Goal: Information Seeking & Learning: Learn about a topic

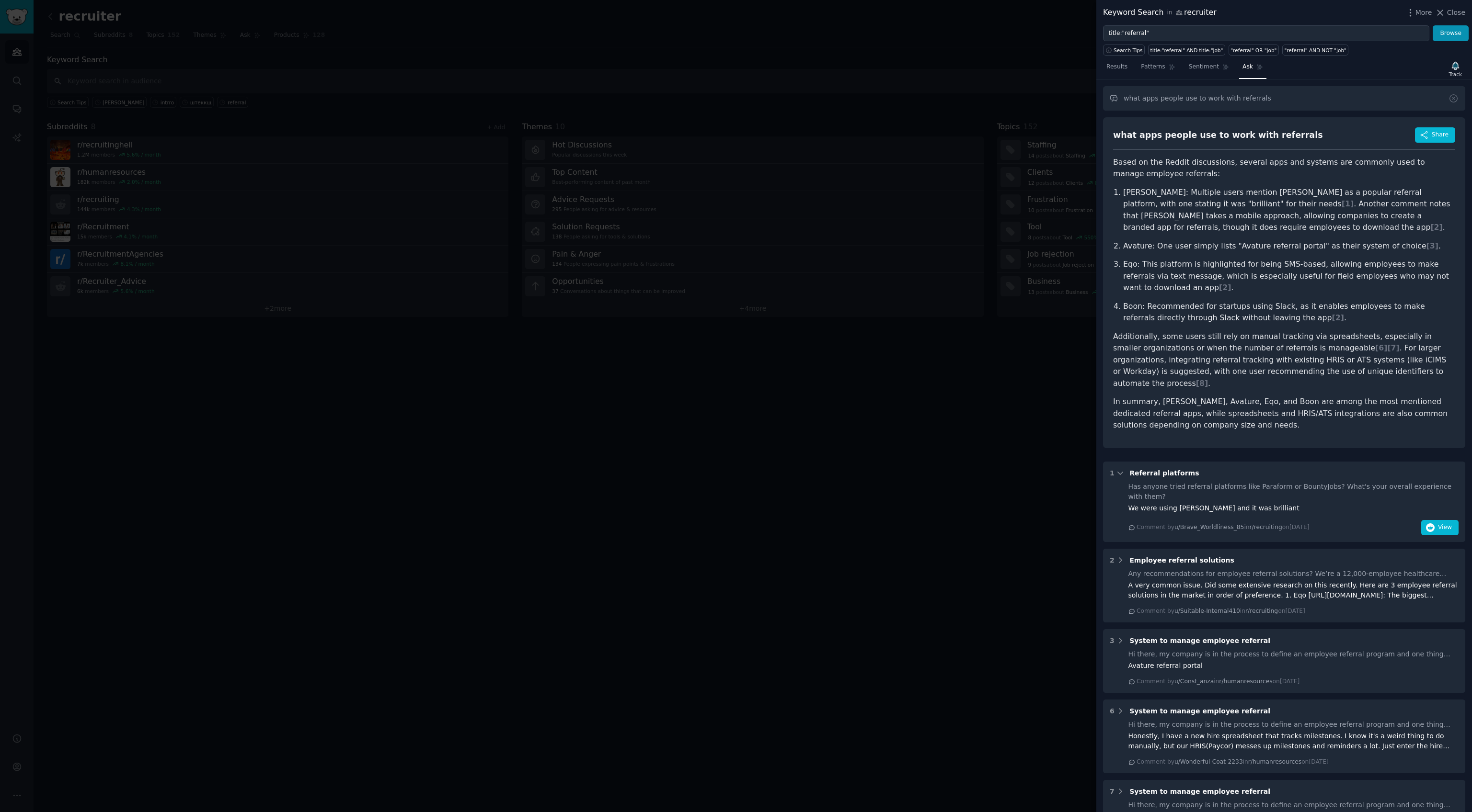
scroll to position [268, 0]
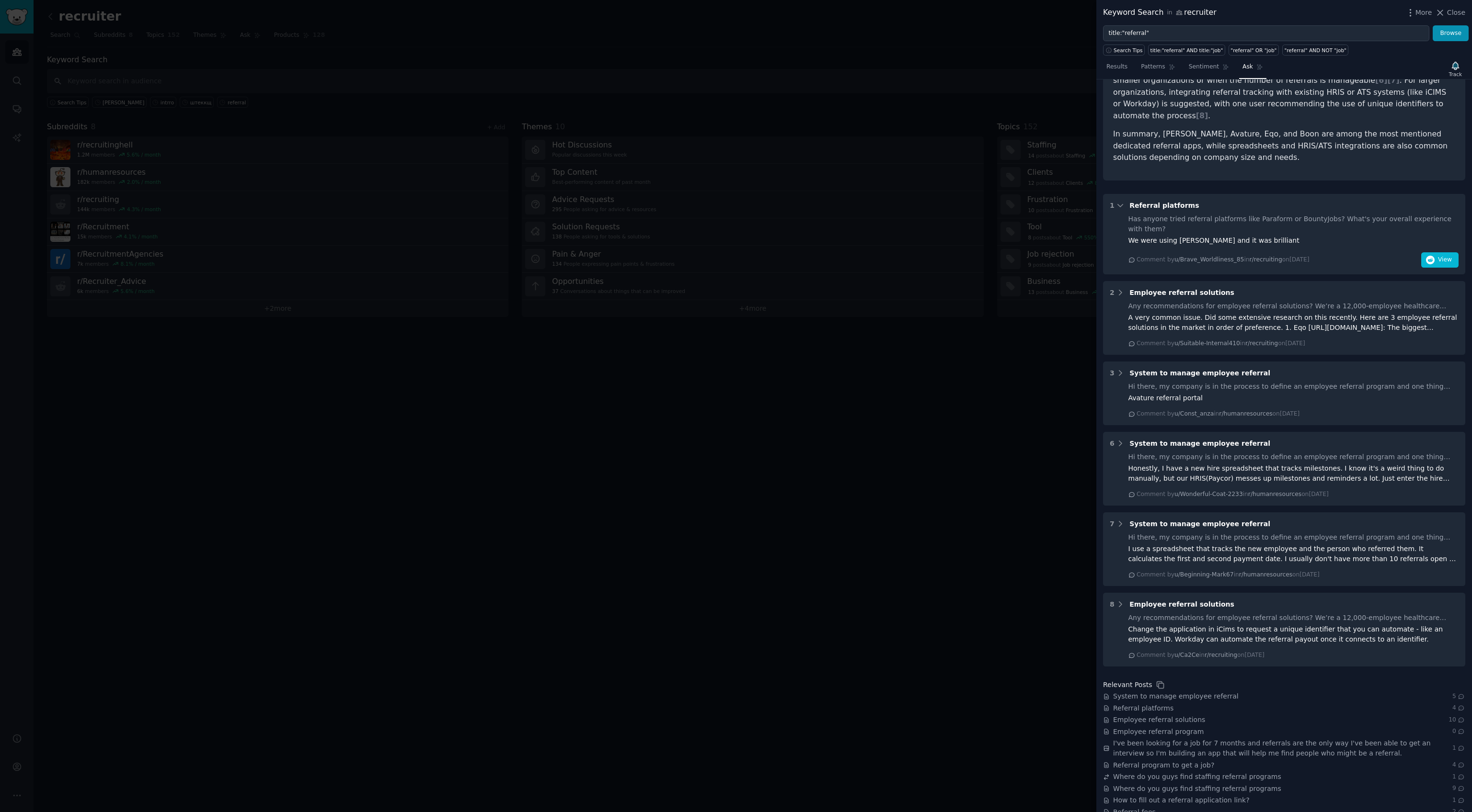
click at [697, 445] on div at bounding box center [736, 406] width 1472 height 812
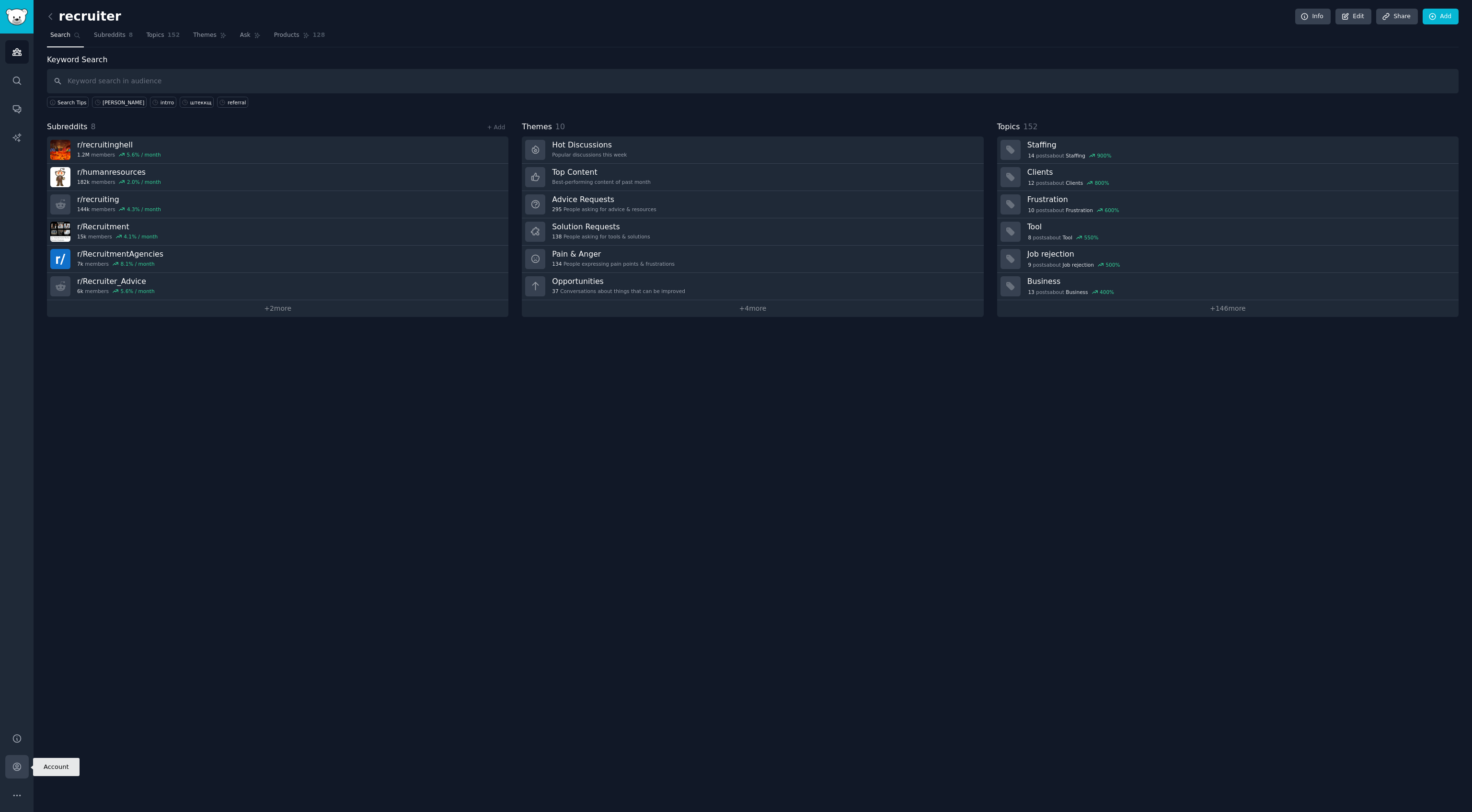
click at [15, 765] on icon "Sidebar" at bounding box center [16, 766] width 10 height 10
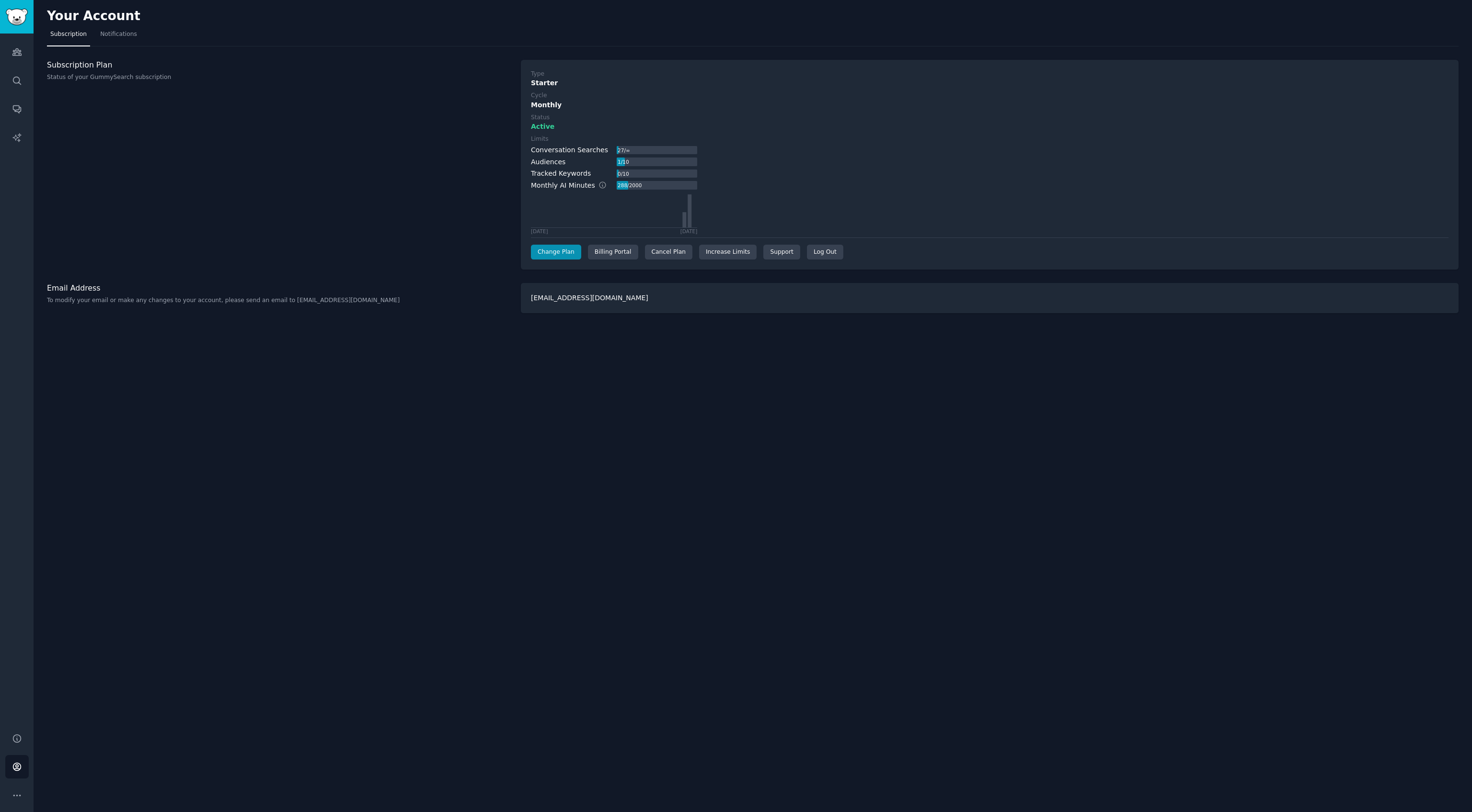
click at [1105, 439] on div "Your Account Subscription Notifications Subscription Plan Status of your GummyS…" at bounding box center [753, 406] width 1439 height 812
click at [25, 91] on link "Search" at bounding box center [17, 80] width 24 height 24
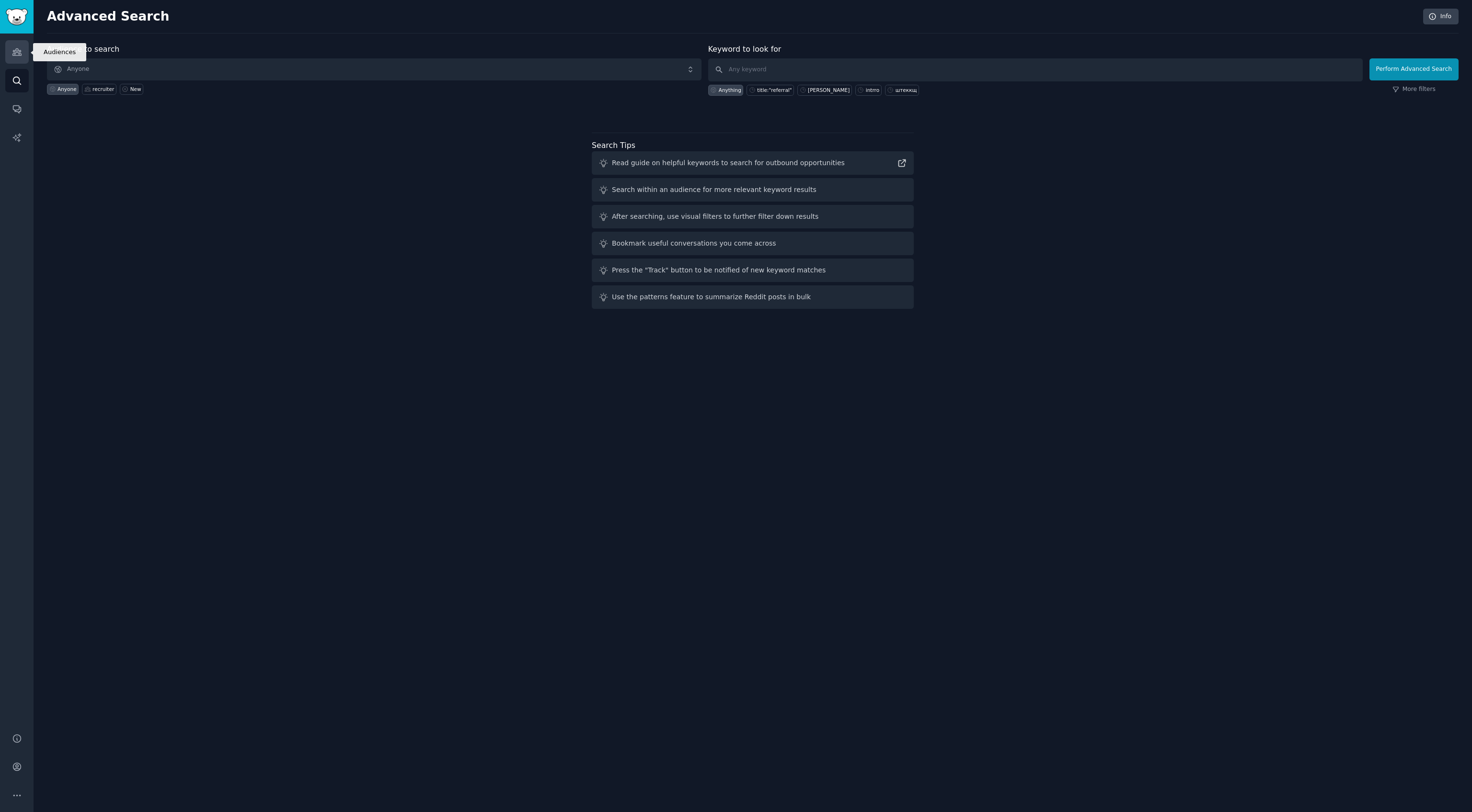
click at [17, 55] on icon "Sidebar" at bounding box center [16, 51] width 10 height 10
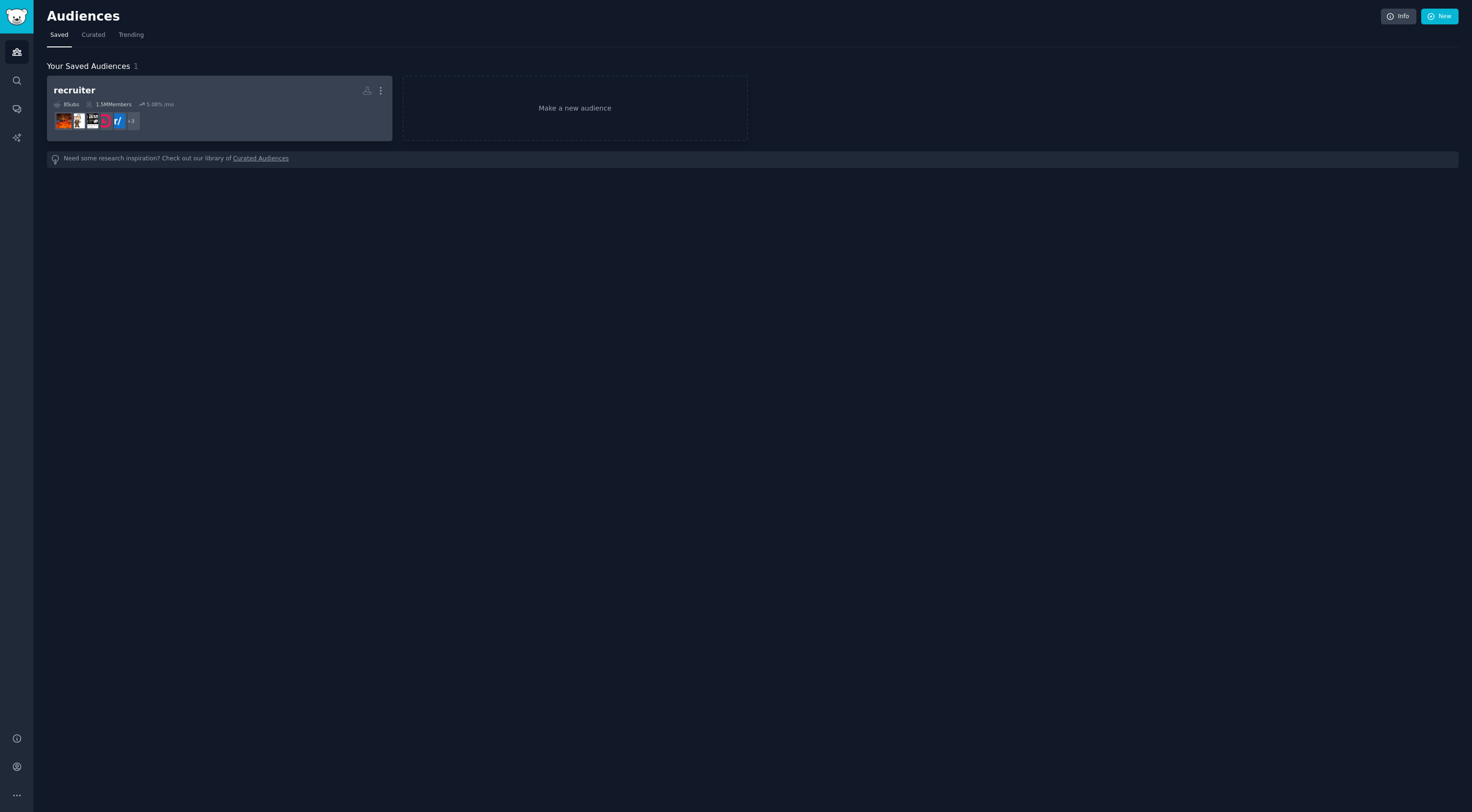
click at [146, 98] on h2 "recruiter More" at bounding box center [220, 91] width 332 height 16
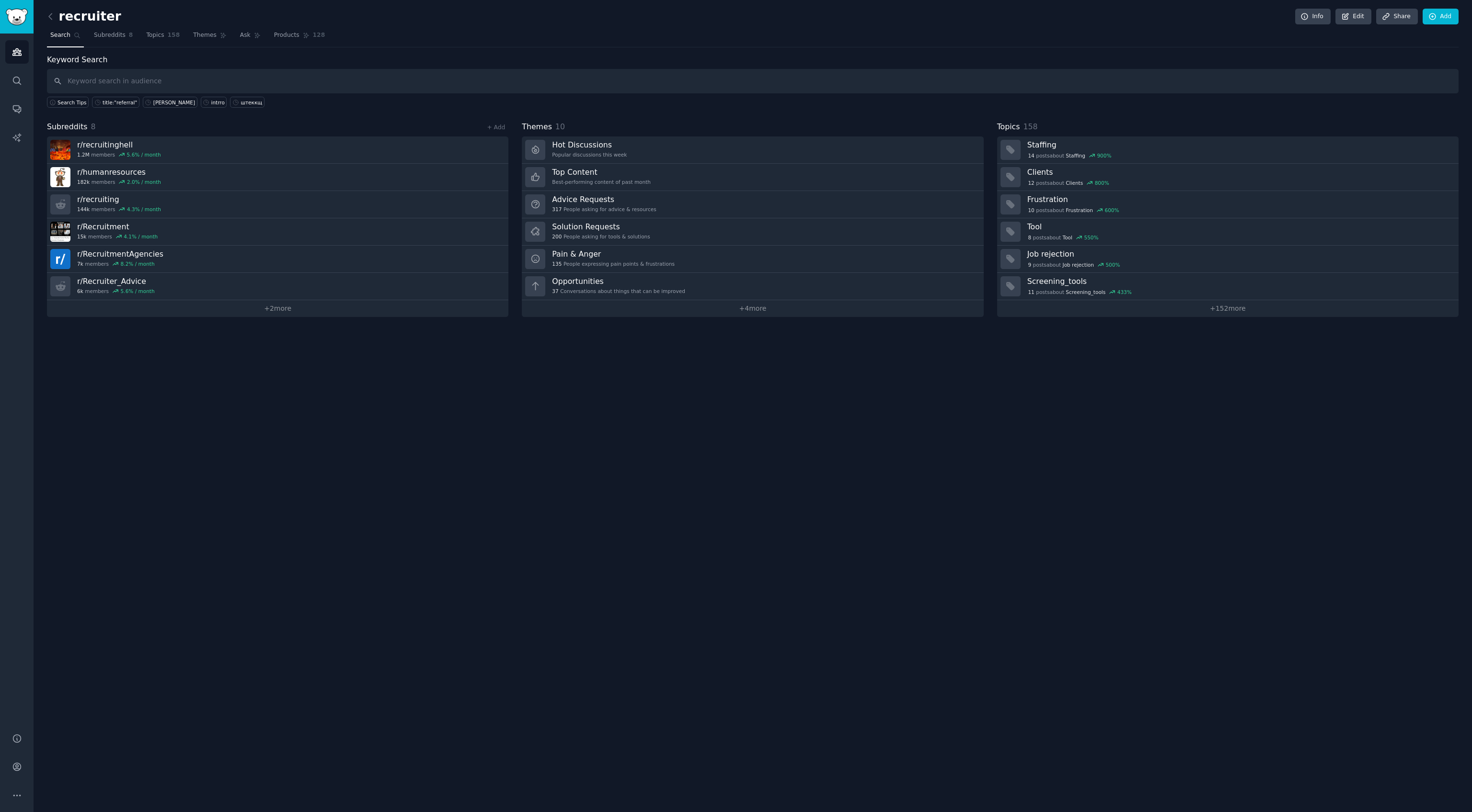
click at [415, 69] on input "text" at bounding box center [752, 80] width 1412 height 25
type input "hirevire"
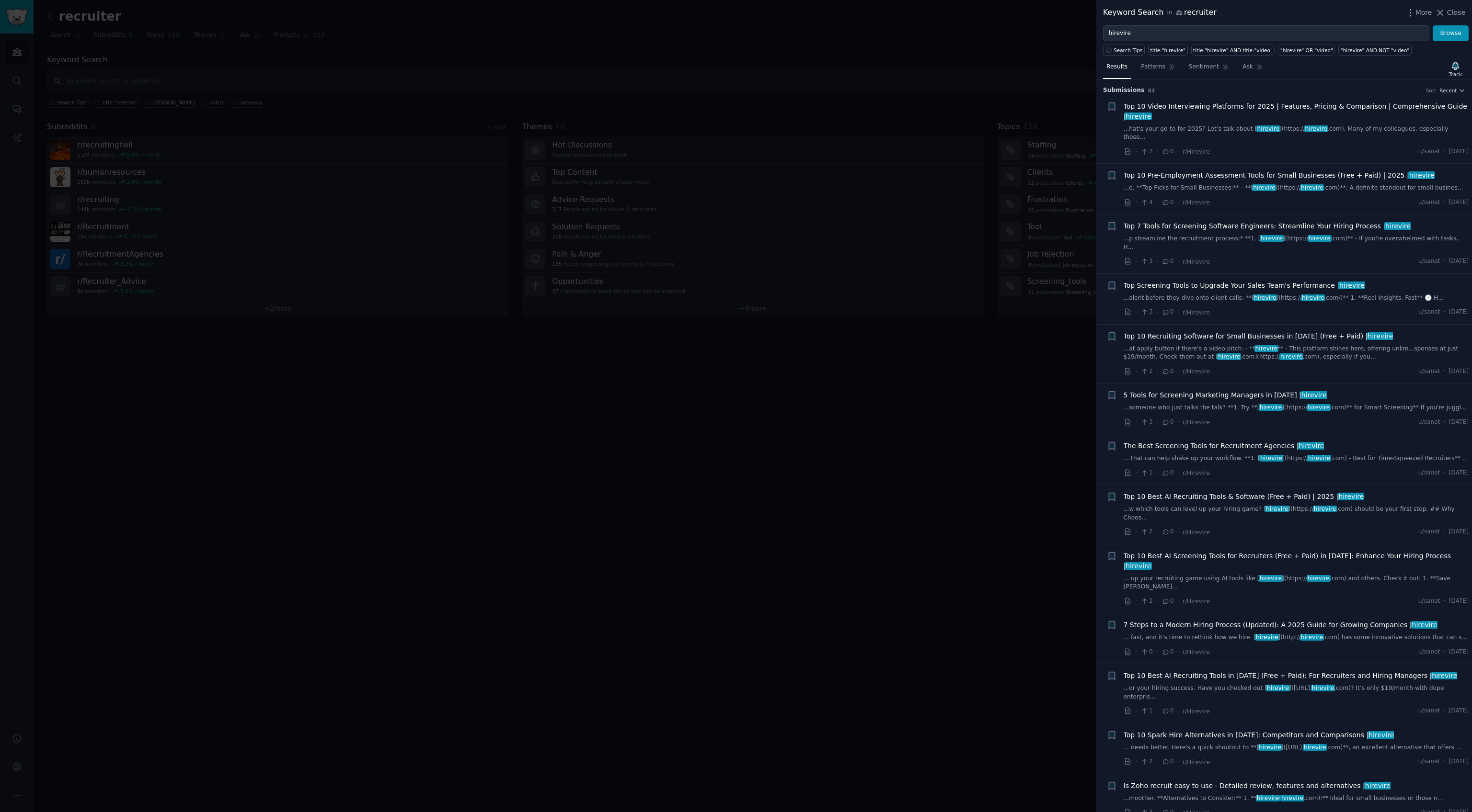
click at [1210, 113] on span "Top 10 Video Interviewing Platforms for 2025 | Features, Pricing & Comparison |…" at bounding box center [1296, 112] width 346 height 20
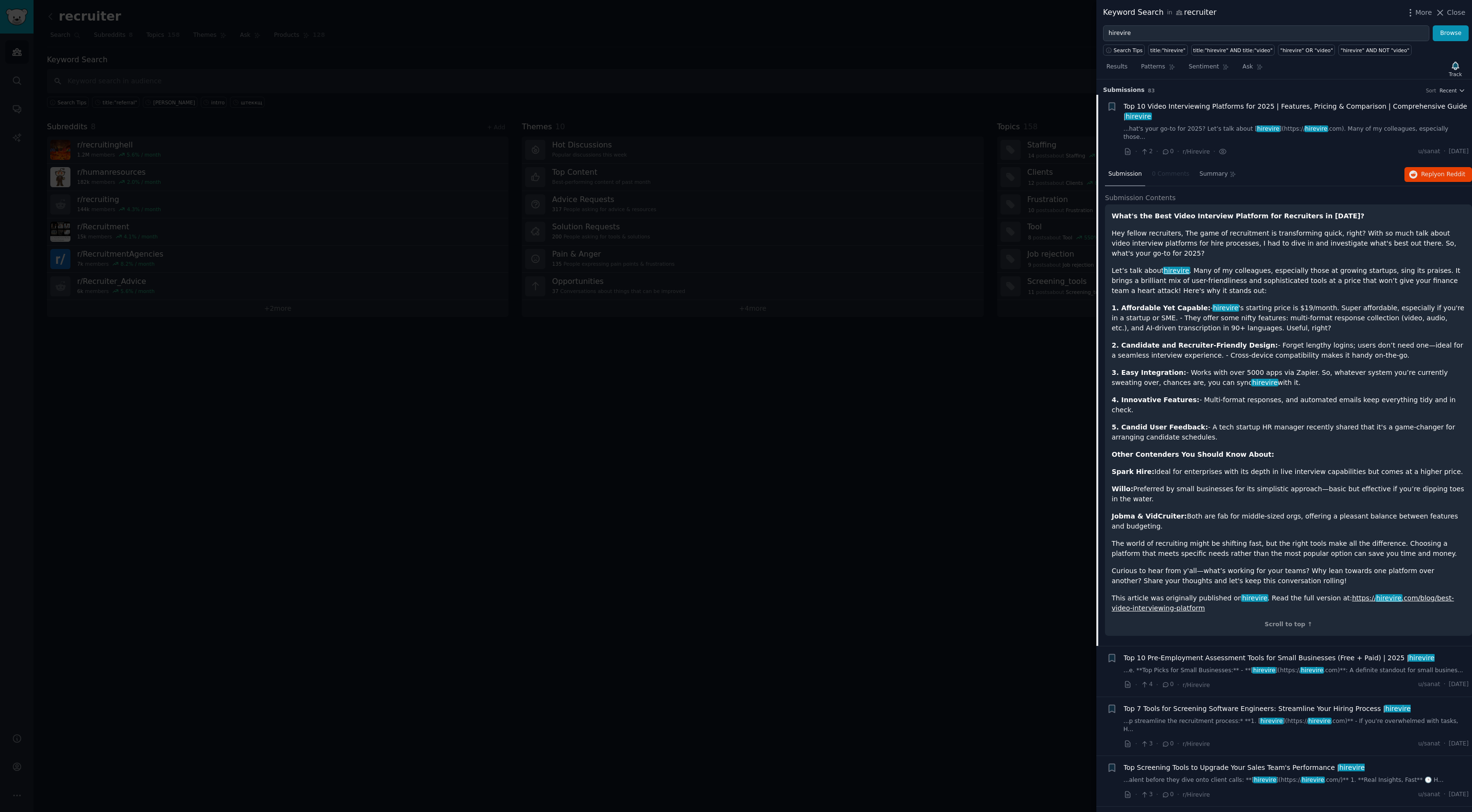
scroll to position [15, 0]
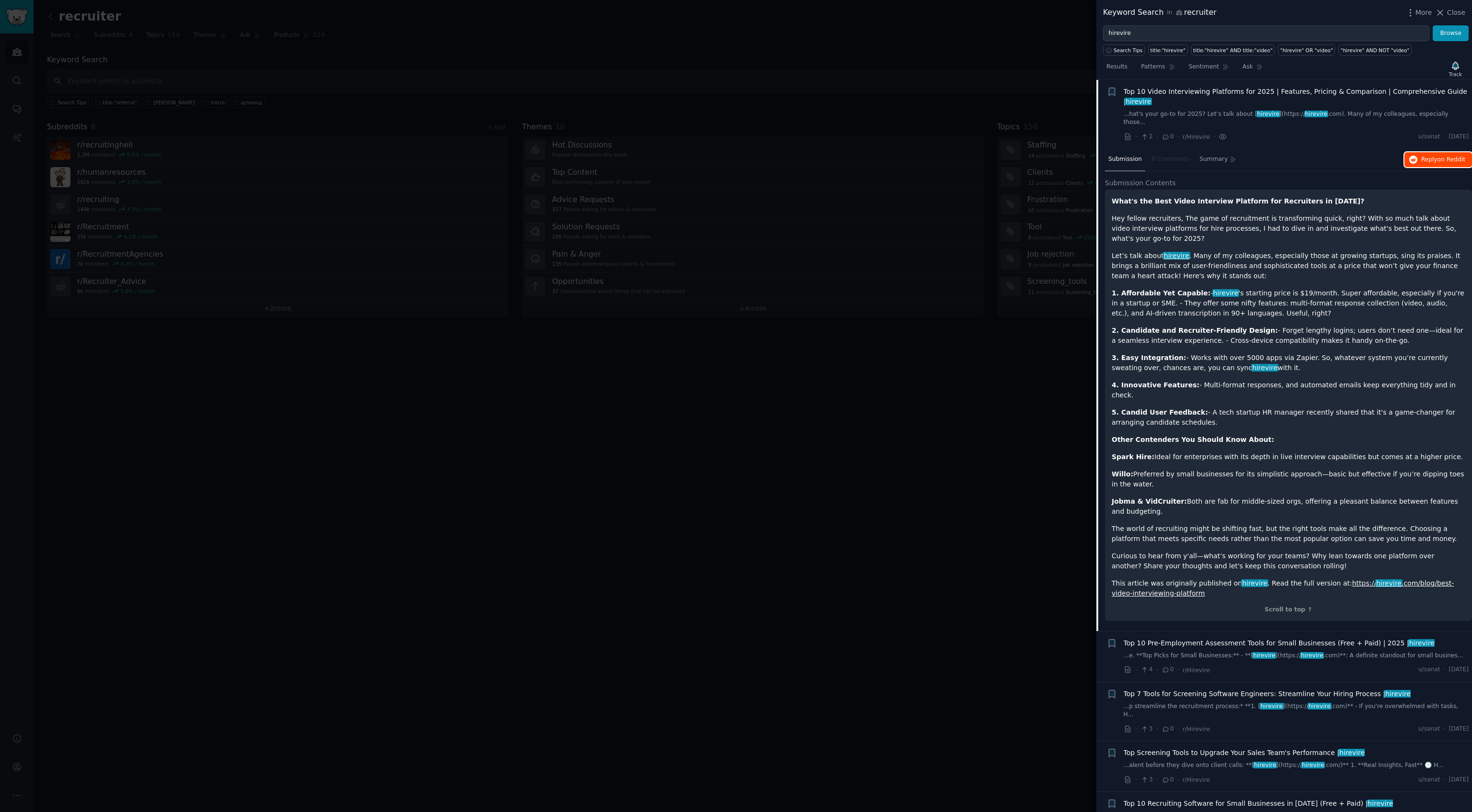
click at [1422, 155] on span "Reply on Reddit" at bounding box center [1444, 159] width 44 height 8
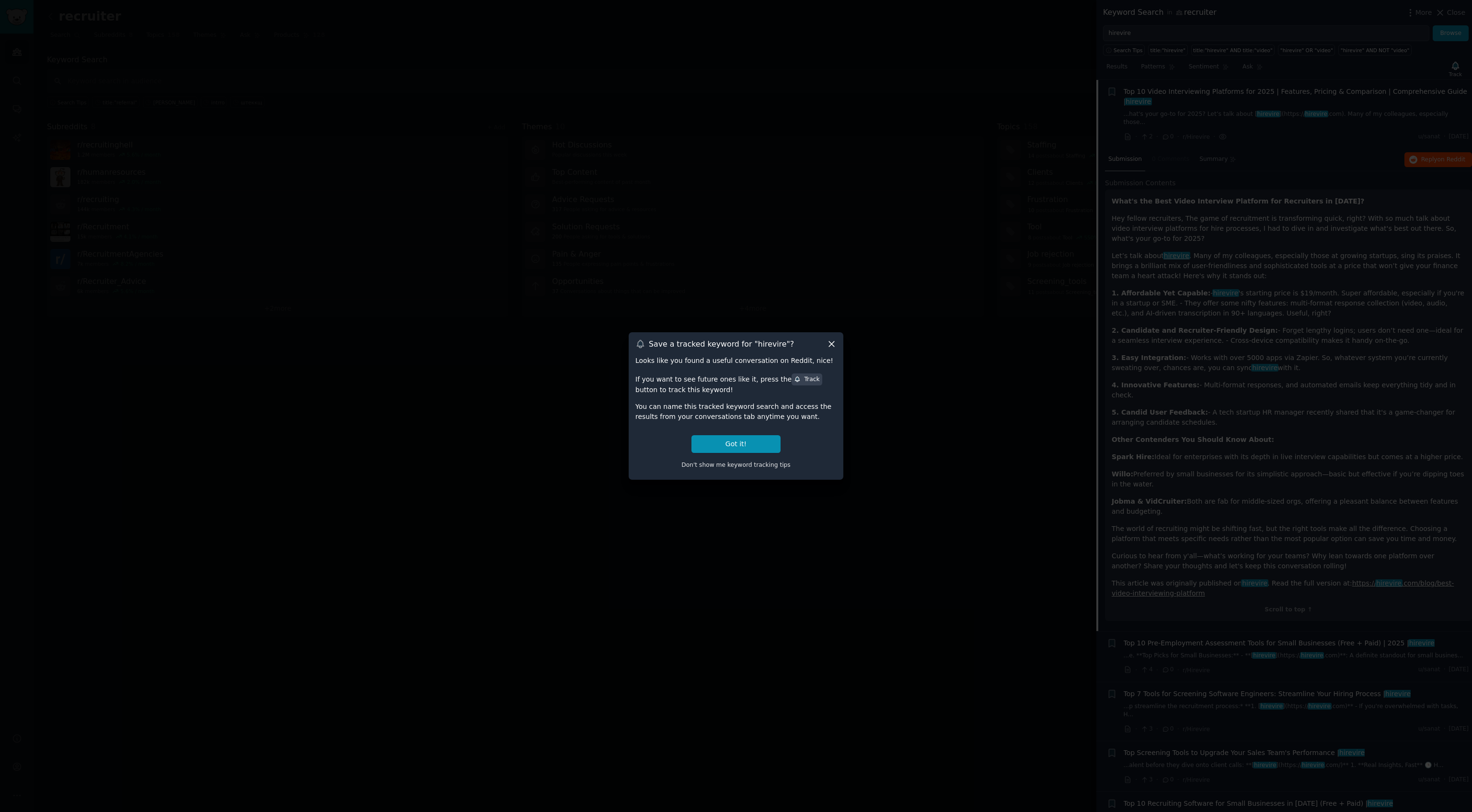
click at [1045, 290] on div at bounding box center [736, 406] width 1472 height 812
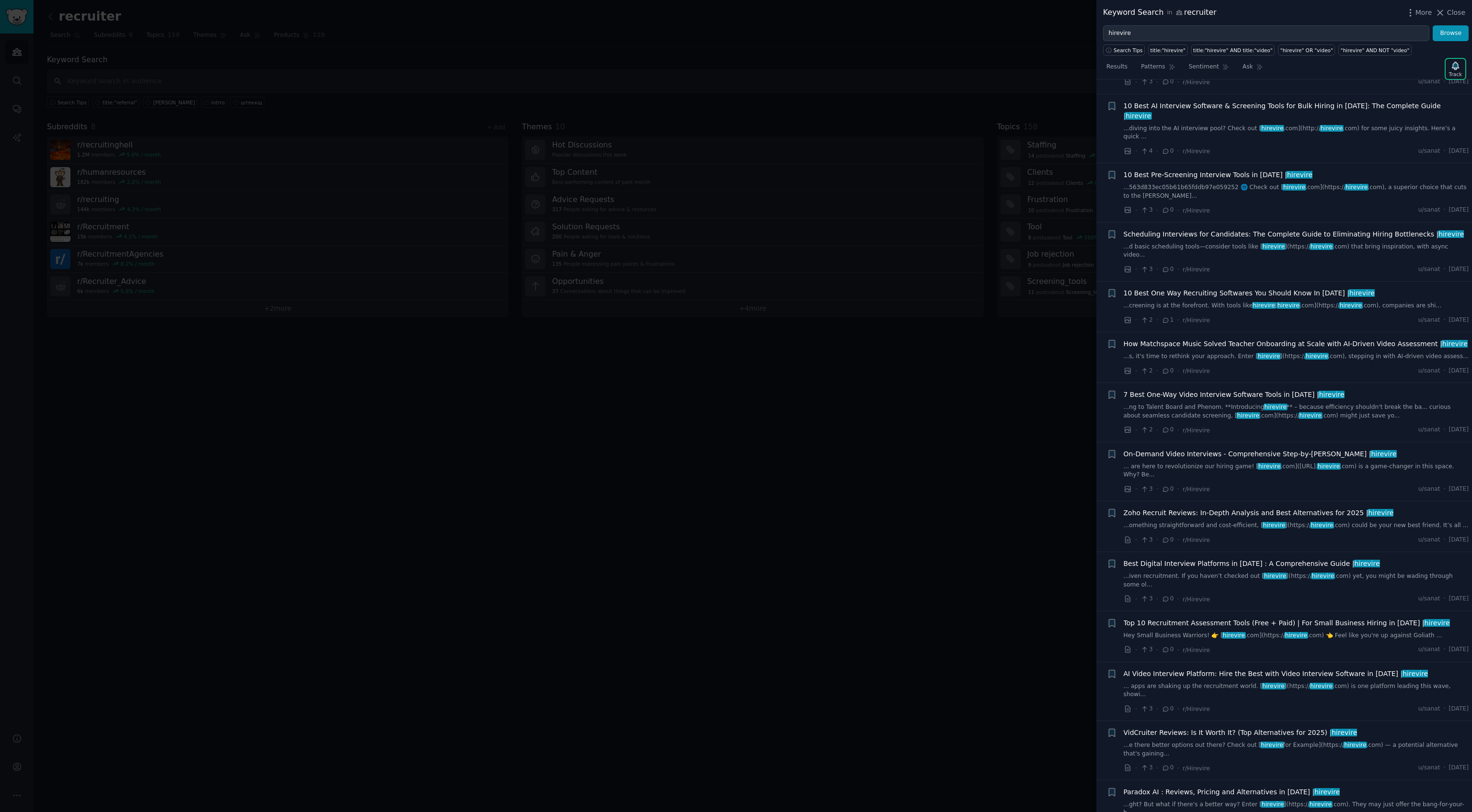
scroll to position [4221, 0]
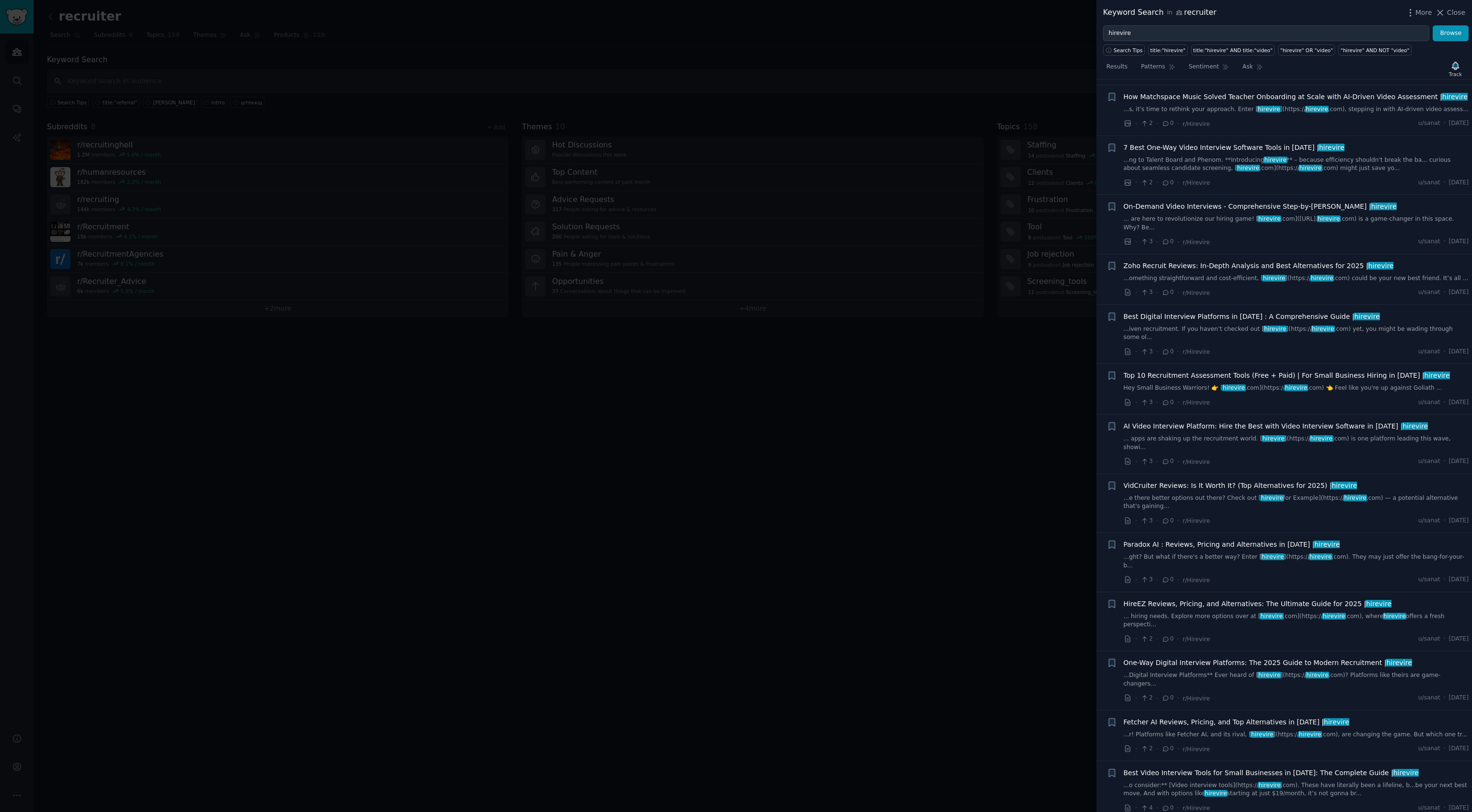
scroll to position [3905, 0]
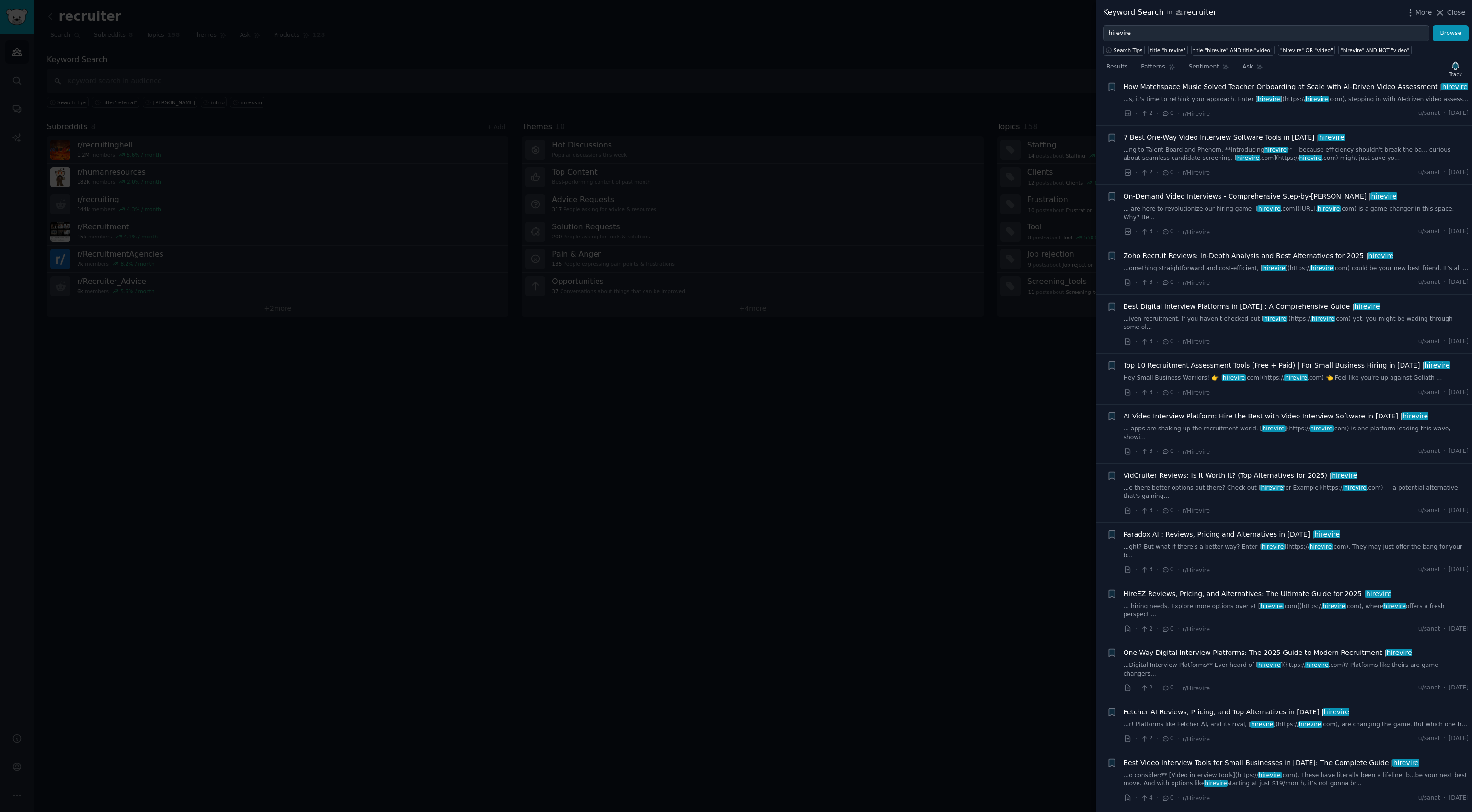
click at [535, 313] on div at bounding box center [736, 406] width 1472 height 812
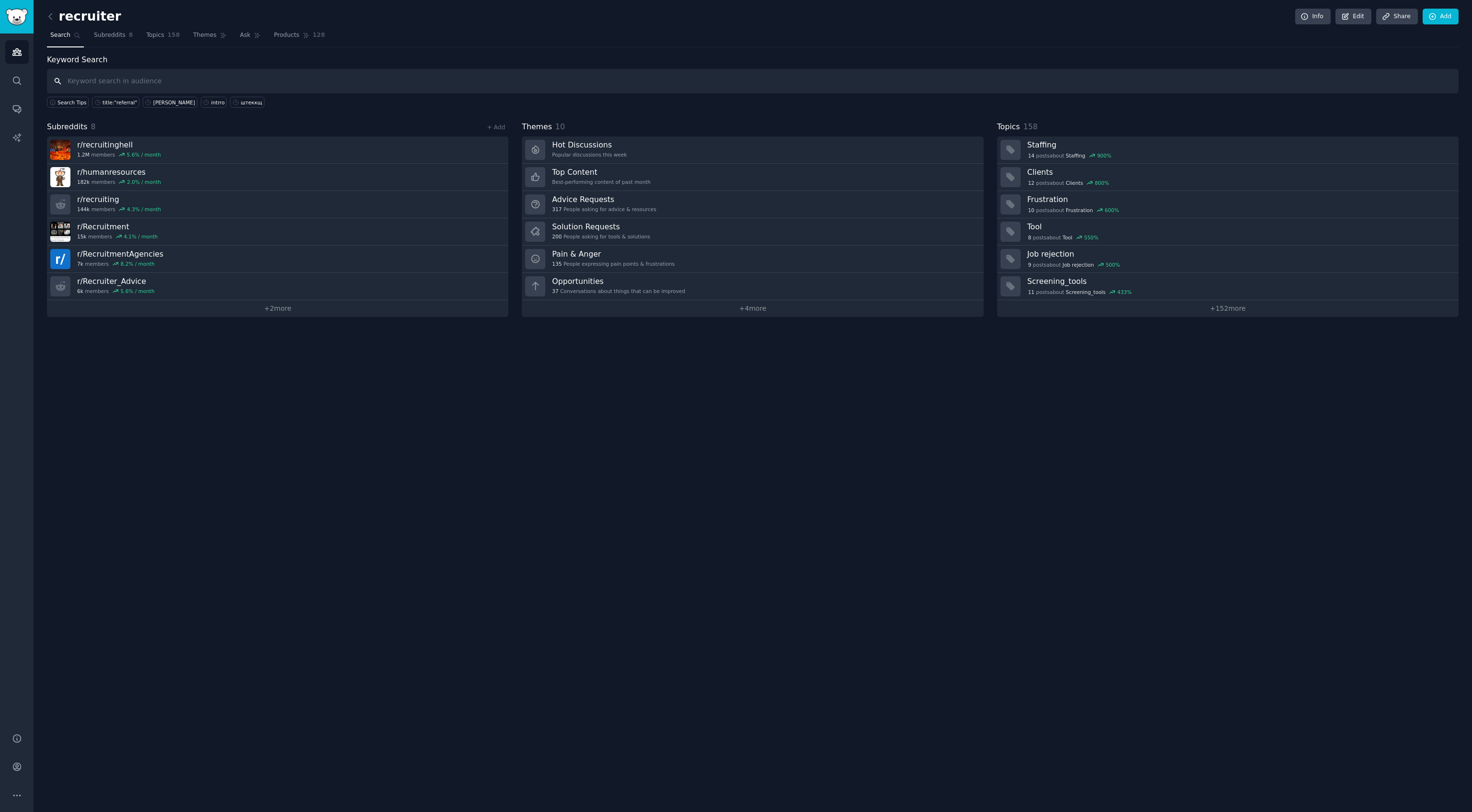
click at [1059, 87] on input "text" at bounding box center [752, 80] width 1412 height 25
click at [214, 39] on link "Themes" at bounding box center [210, 37] width 40 height 19
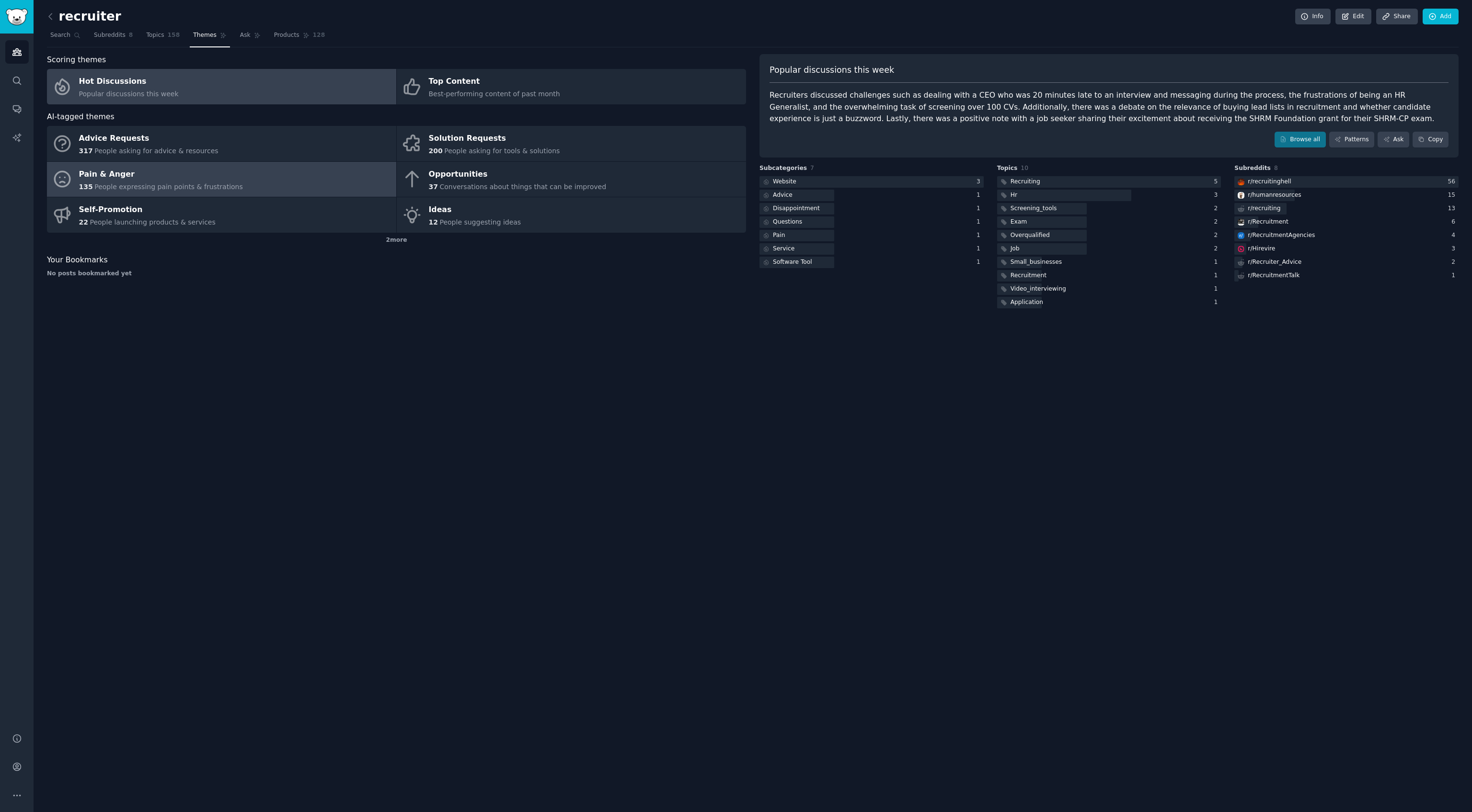
click at [144, 171] on div "Pain & Anger" at bounding box center [160, 174] width 164 height 16
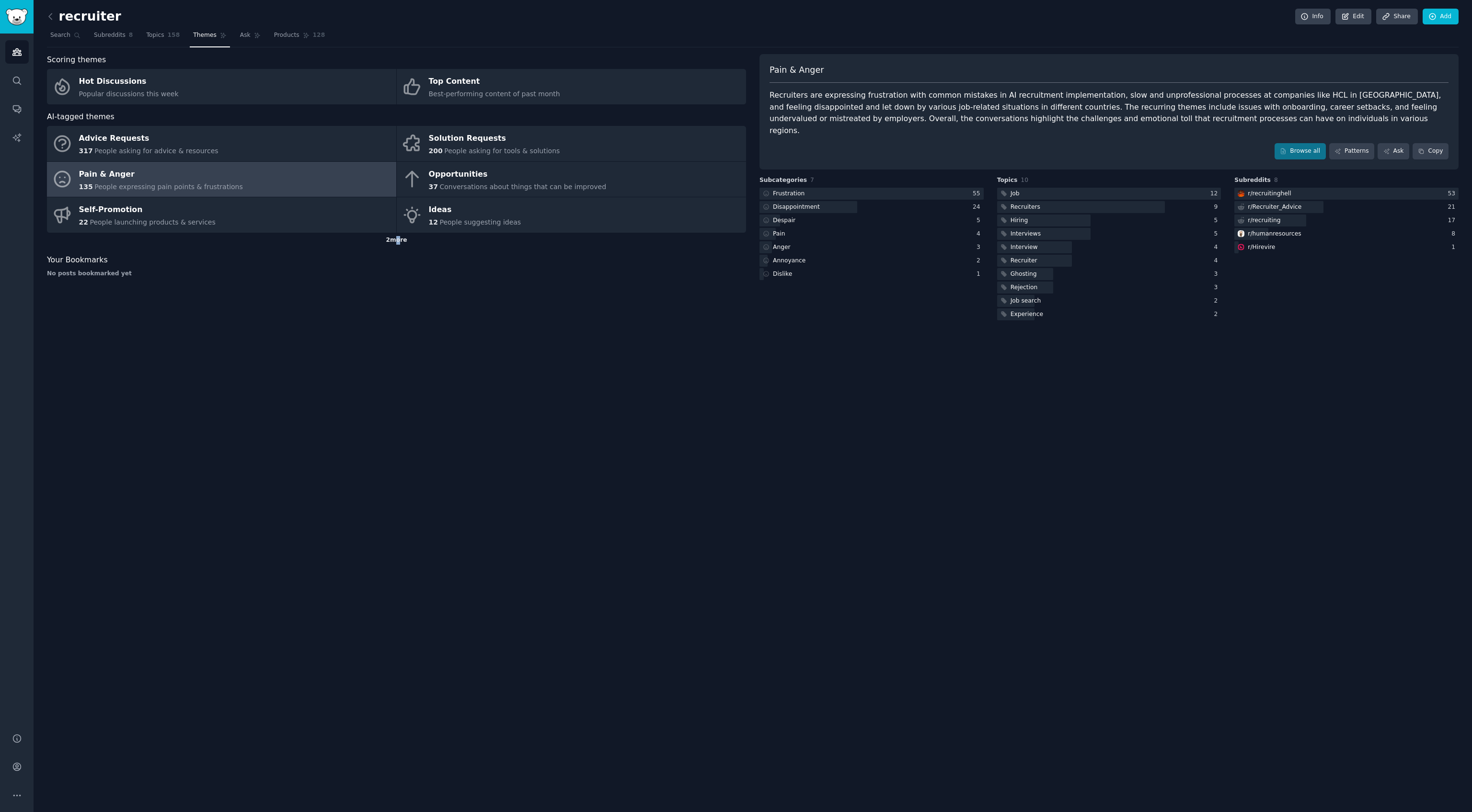
click at [394, 242] on div "2 more" at bounding box center [396, 240] width 699 height 16
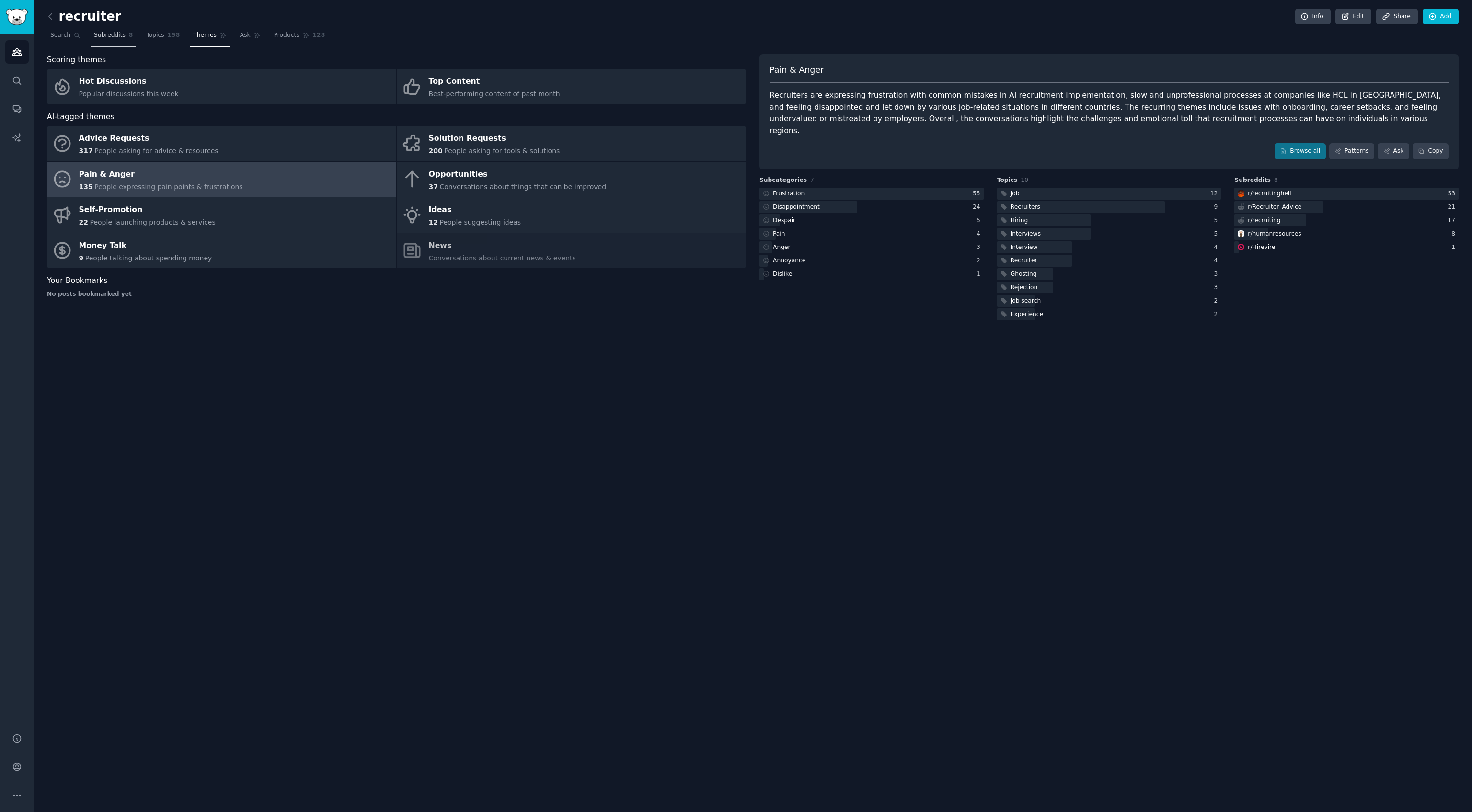
click at [113, 32] on span "Subreddits" at bounding box center [110, 35] width 32 height 8
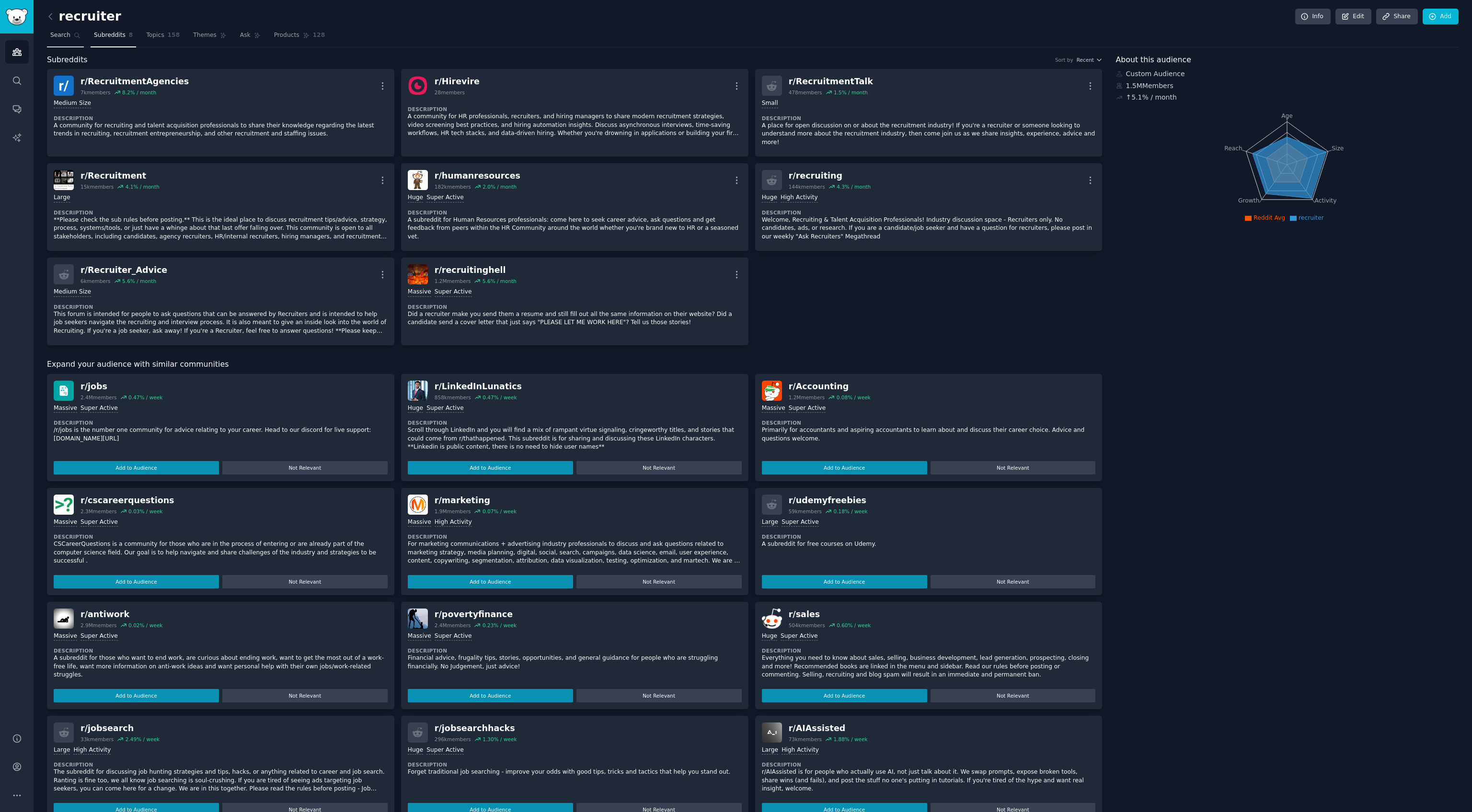
click at [81, 37] on link "Search" at bounding box center [65, 37] width 37 height 19
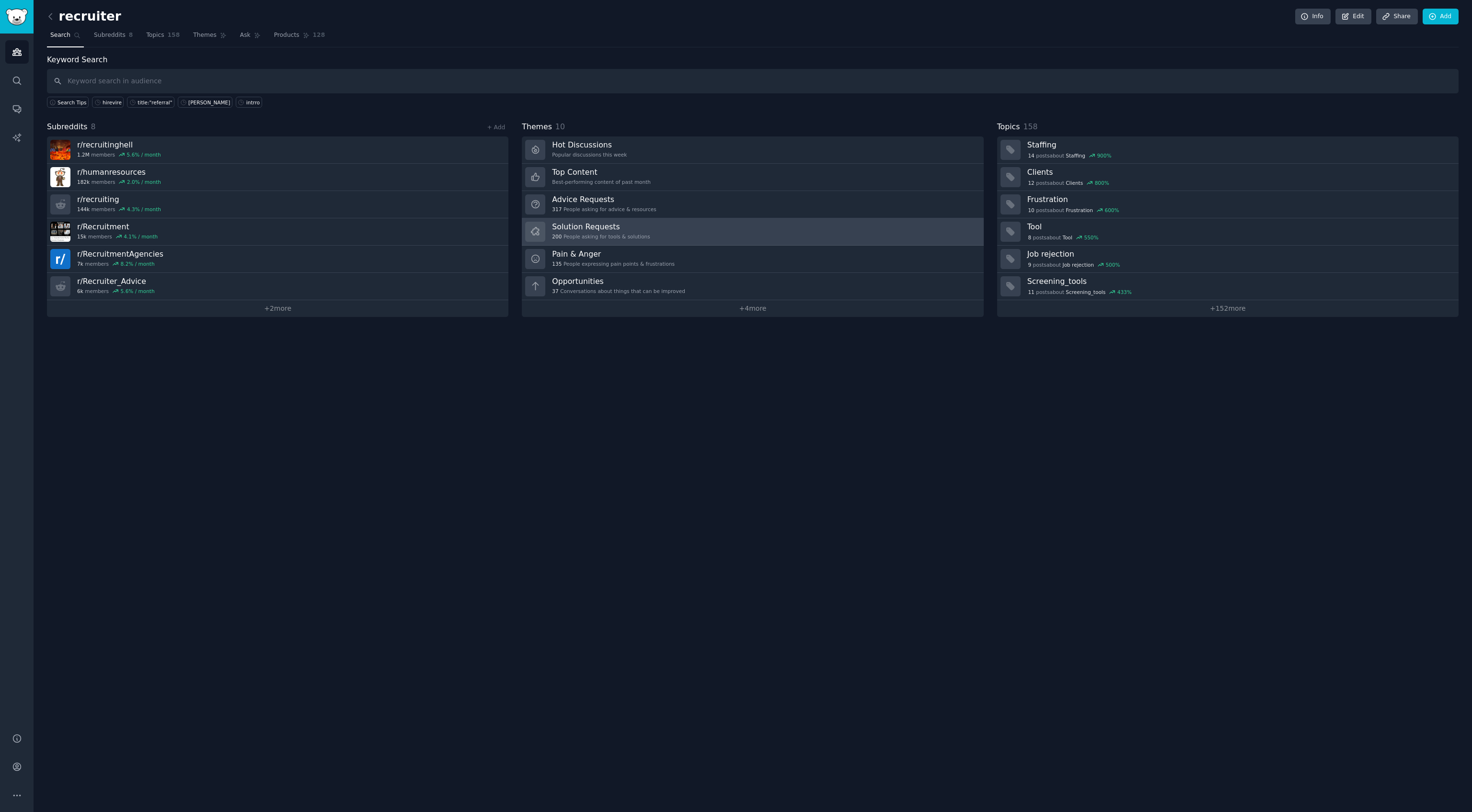
click at [604, 223] on h3 "Solution Requests" at bounding box center [600, 227] width 98 height 10
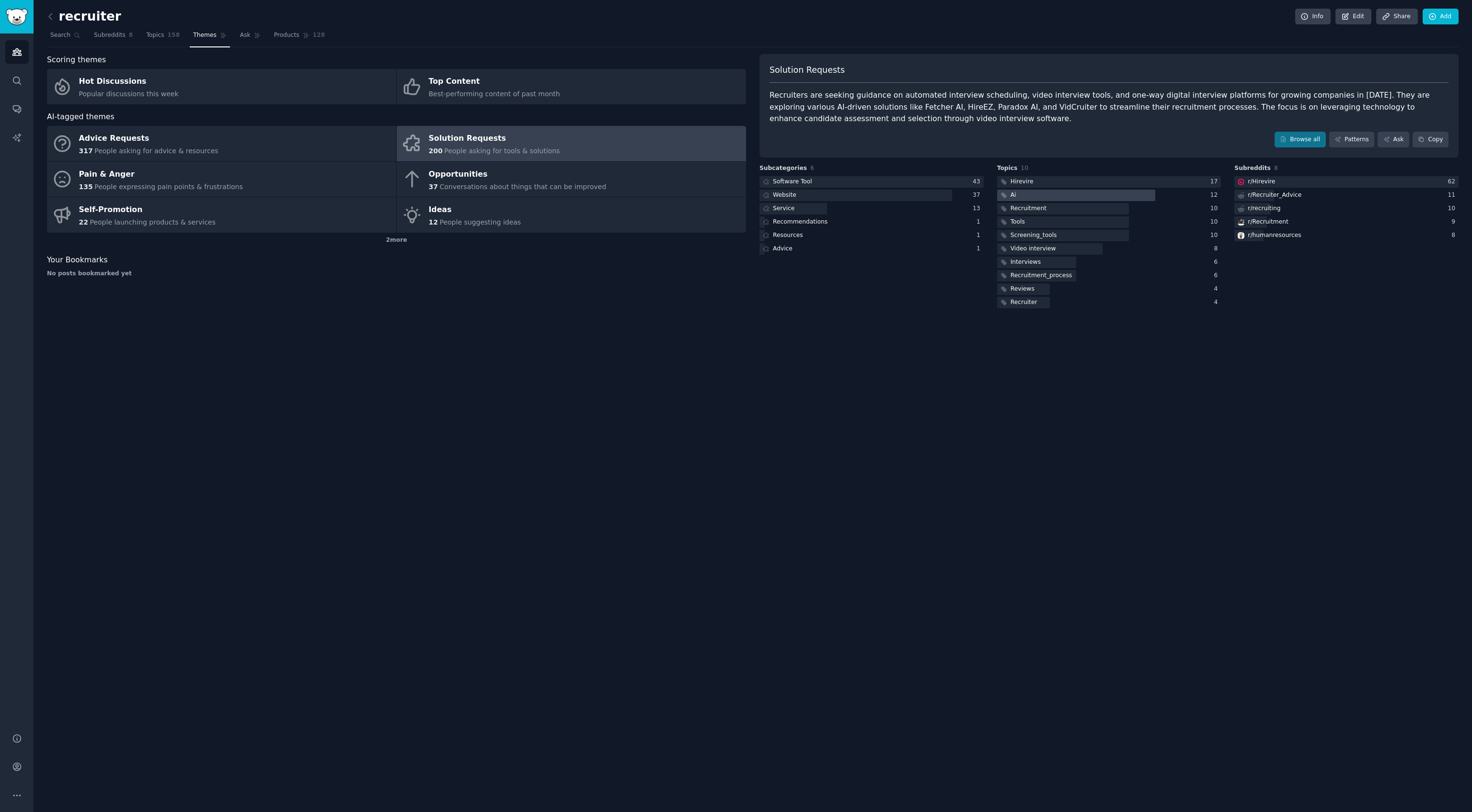
click at [1040, 196] on div at bounding box center [1076, 195] width 158 height 12
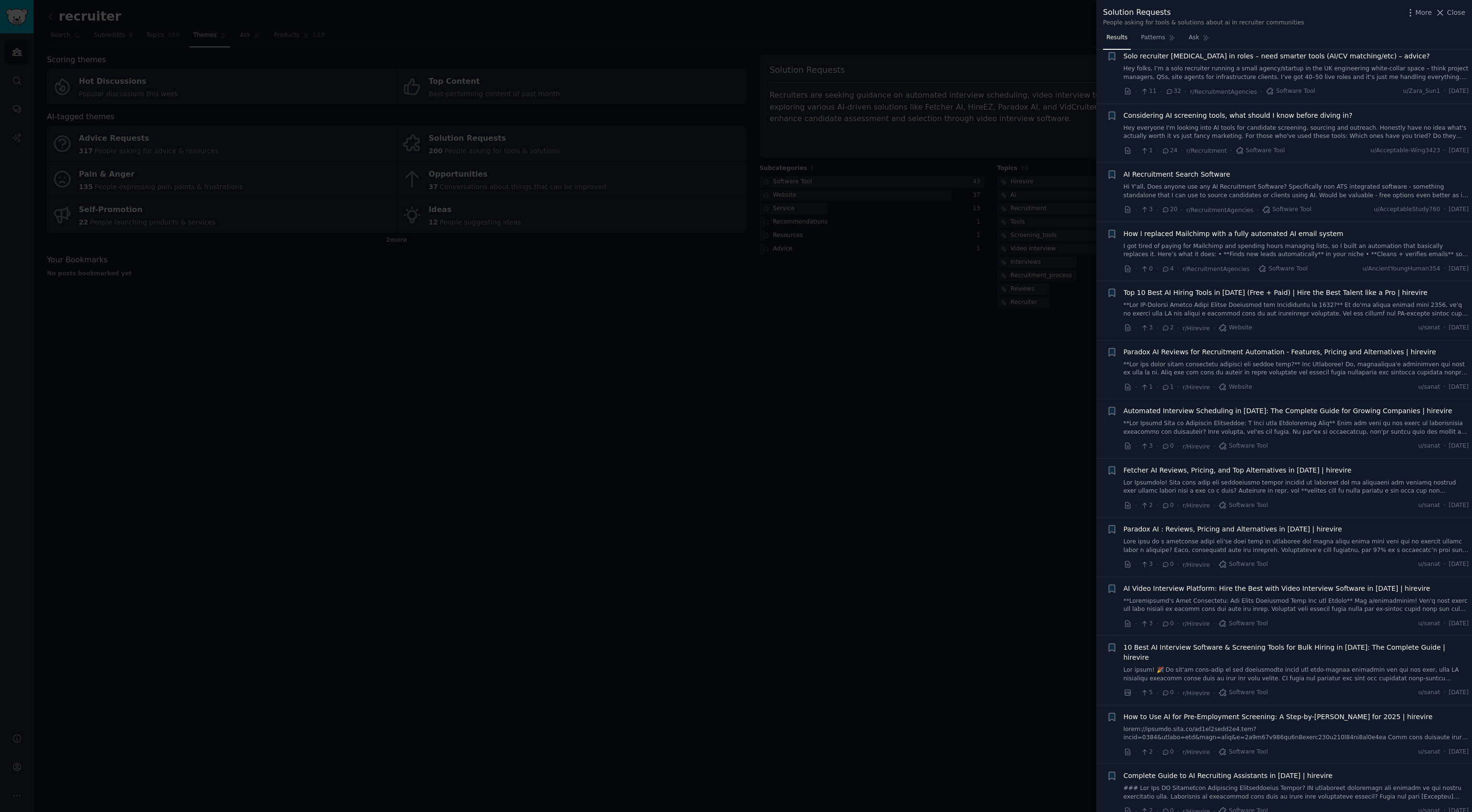
scroll to position [21, 0]
